Goal: Information Seeking & Learning: Learn about a topic

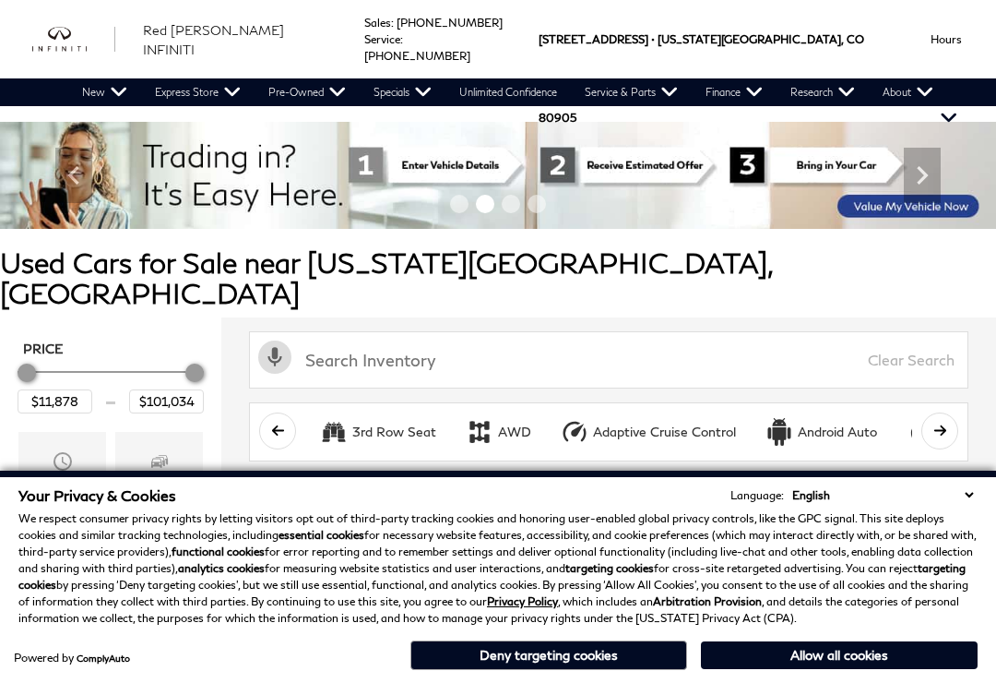
click at [575, 670] on button "Deny targeting cookies" at bounding box center [548, 655] width 277 height 30
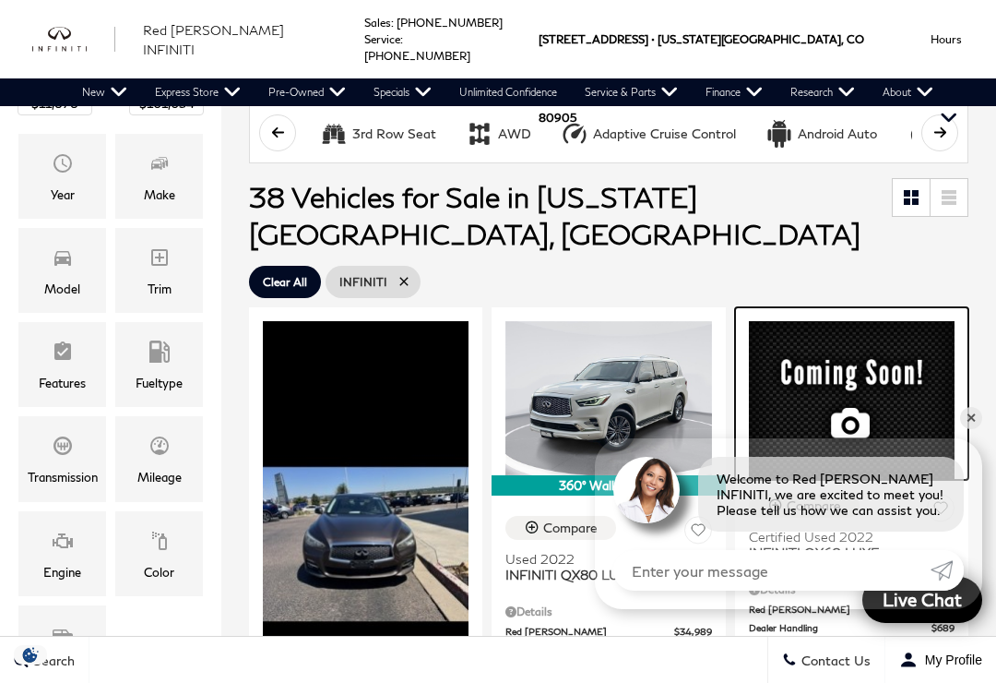
click at [967, 458] on div at bounding box center [851, 393] width 233 height 172
click at [973, 421] on link "✕" at bounding box center [971, 418] width 22 height 22
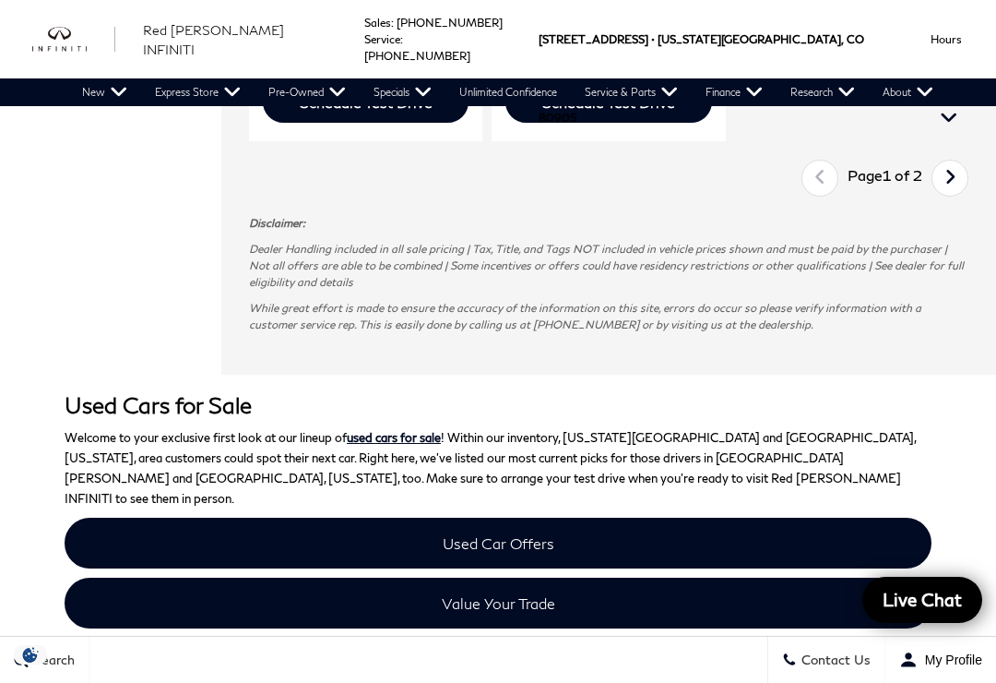
scroll to position [5156, 0]
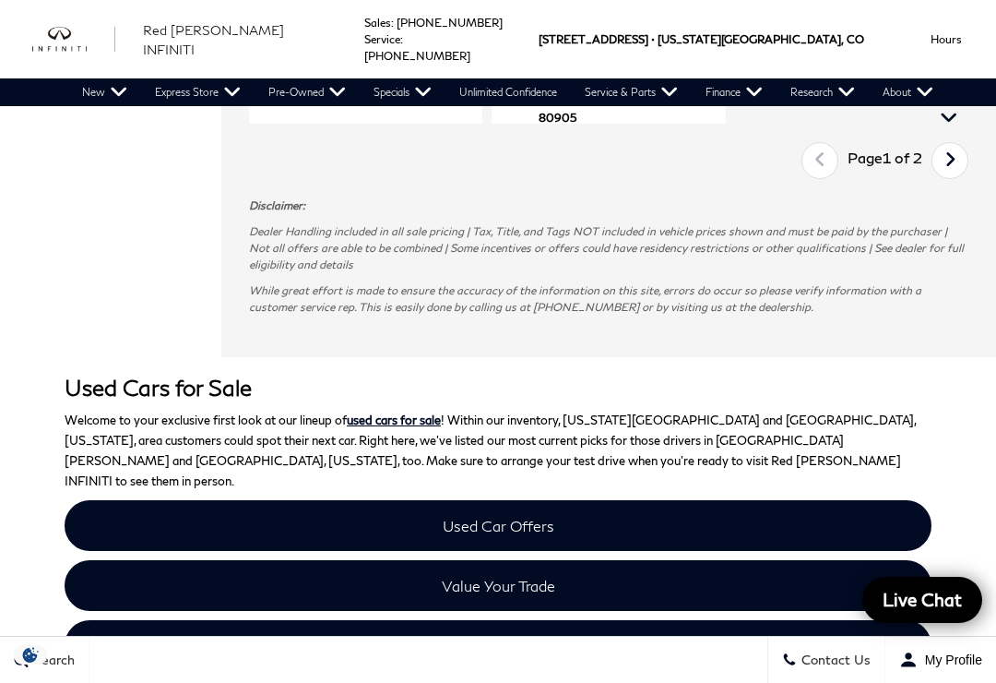
click at [951, 174] on icon "next page" at bounding box center [951, 160] width 12 height 30
